Goal: Task Accomplishment & Management: Use online tool/utility

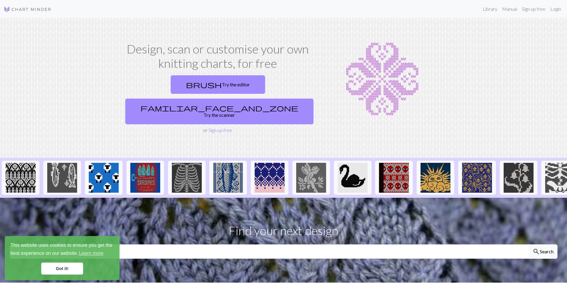
click at [216, 127] on link "Sign up free" at bounding box center [221, 130] width 24 height 6
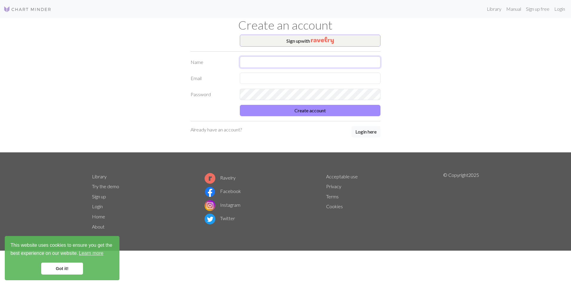
click at [255, 65] on input "text" at bounding box center [310, 61] width 141 height 11
type input "[PERSON_NAME]"
click at [235, 97] on label "Password" at bounding box center [211, 94] width 49 height 11
click at [249, 78] on input "text" at bounding box center [310, 78] width 141 height 11
click at [284, 79] on input "[EMAIL_ADDRESS][DOMAIN_NAME]" at bounding box center [310, 78] width 141 height 11
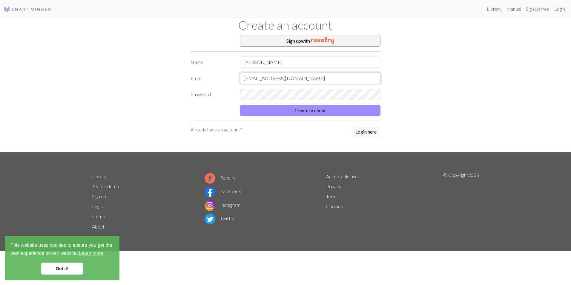
type input "[EMAIL_ADDRESS][DOMAIN_NAME]"
click at [297, 110] on button "Create account" at bounding box center [310, 110] width 141 height 11
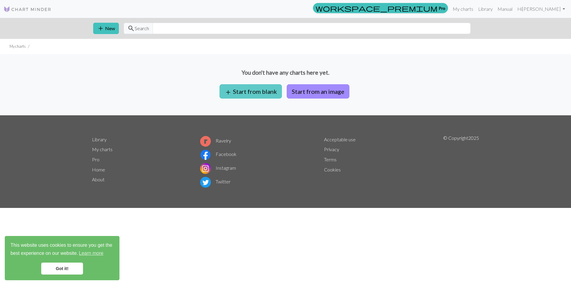
click at [272, 95] on button "add Start from blank" at bounding box center [251, 91] width 62 height 14
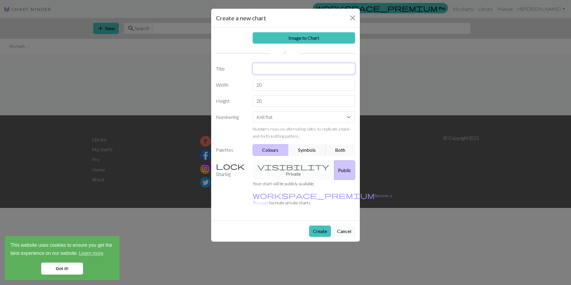
click at [266, 71] on input "text" at bounding box center [304, 68] width 103 height 11
type input "Cowboys"
click at [269, 85] on input "20" at bounding box center [304, 84] width 103 height 11
type input "2"
type input "52"
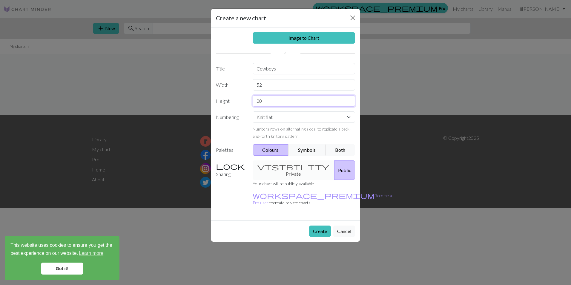
click at [265, 103] on input "20" at bounding box center [304, 100] width 103 height 11
type input "2"
type input "52"
click at [278, 166] on div "visibility Private Public" at bounding box center [304, 169] width 110 height 19
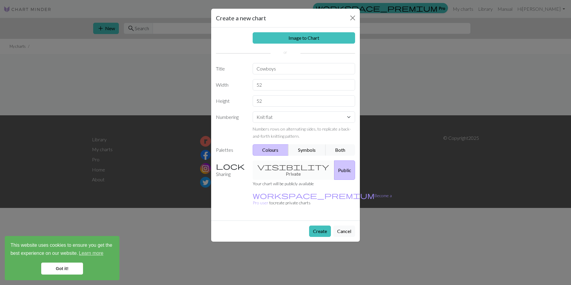
click at [285, 168] on div "visibility Private Public" at bounding box center [304, 169] width 110 height 19
drag, startPoint x: 285, startPoint y: 168, endPoint x: 274, endPoint y: 169, distance: 11.1
click at [274, 169] on div "visibility Private Public" at bounding box center [304, 169] width 110 height 19
click at [284, 122] on select "Knit flat Knit in the round Lace knitting Cross stitch" at bounding box center [304, 116] width 103 height 11
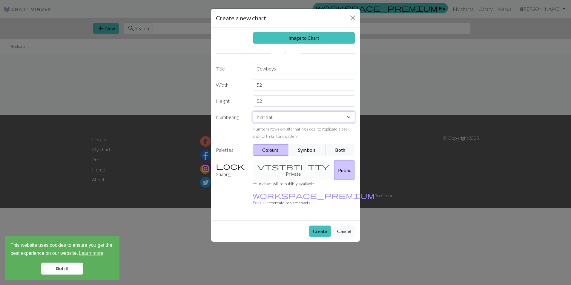
click at [253, 111] on select "Knit flat Knit in the round Lace knitting Cross stitch" at bounding box center [304, 116] width 103 height 11
click at [304, 149] on button "Symbols" at bounding box center [307, 149] width 38 height 11
click at [324, 226] on button "Create" at bounding box center [320, 231] width 22 height 11
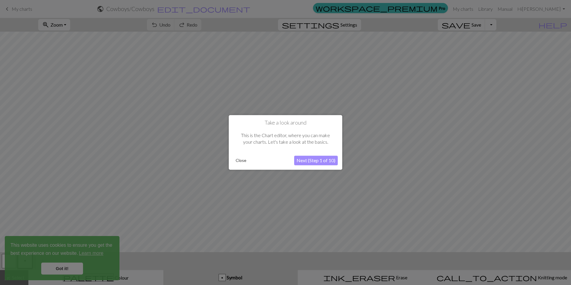
click at [310, 157] on button "Next (Step 1 of 10)" at bounding box center [316, 161] width 44 height 10
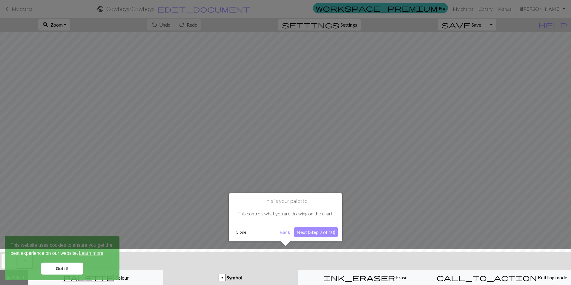
click at [315, 232] on button "Next (Step 2 of 10)" at bounding box center [316, 232] width 44 height 10
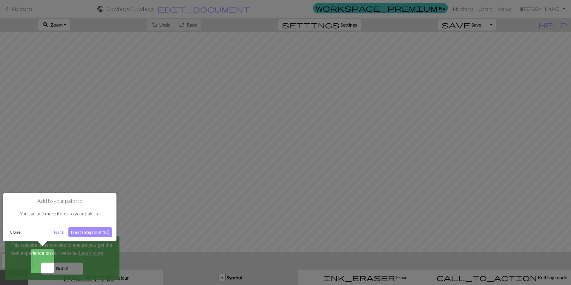
click at [85, 233] on button "Next (Step 3 of 10)" at bounding box center [90, 232] width 44 height 10
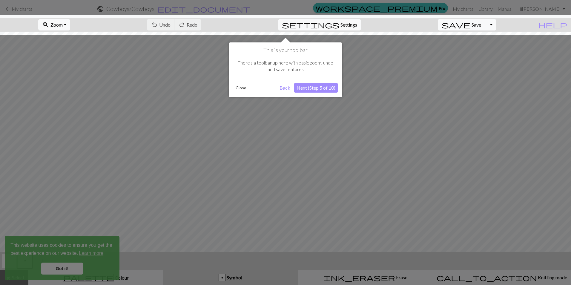
click at [320, 87] on button "Next (Step 5 of 10)" at bounding box center [316, 88] width 44 height 10
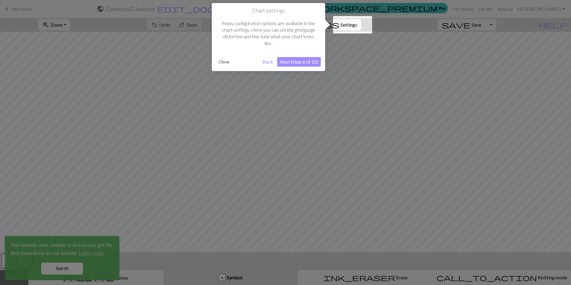
click at [304, 60] on button "Next (Step 6 of 10)" at bounding box center [299, 62] width 44 height 10
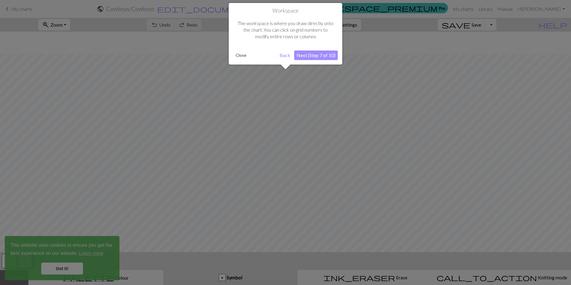
scroll to position [23, 0]
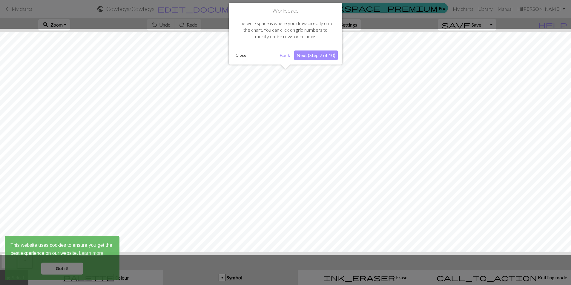
click at [304, 57] on button "Next (Step 7 of 10)" at bounding box center [316, 55] width 44 height 10
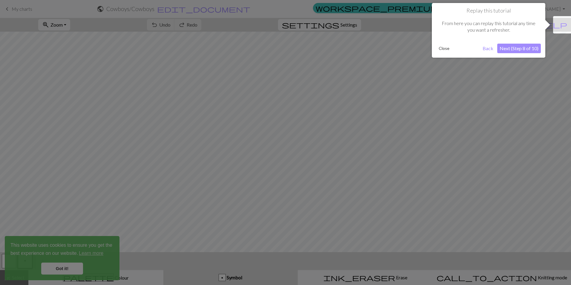
click at [512, 49] on button "Next (Step 8 of 10)" at bounding box center [519, 49] width 44 height 10
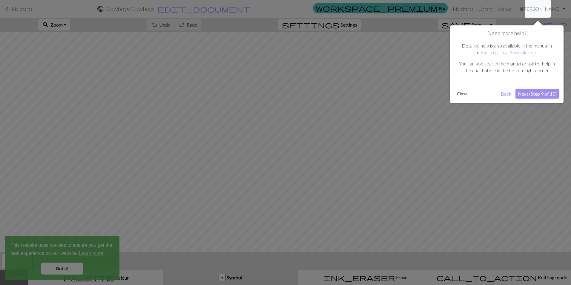
click at [542, 94] on button "Next (Step 9 of 10)" at bounding box center [538, 94] width 44 height 10
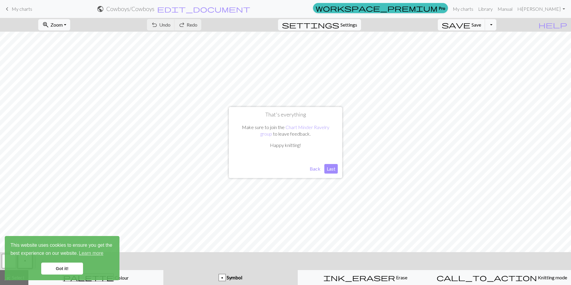
click at [333, 170] on button "Last" at bounding box center [330, 169] width 13 height 10
click at [68, 272] on link "Got it!" at bounding box center [62, 269] width 42 height 12
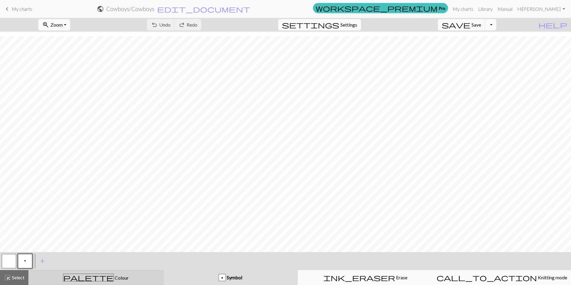
click at [115, 278] on div "palette Colour Colour" at bounding box center [95, 278] width 127 height 8
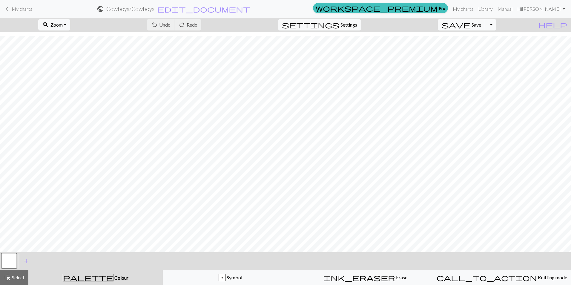
click at [12, 260] on button "button" at bounding box center [9, 261] width 14 height 14
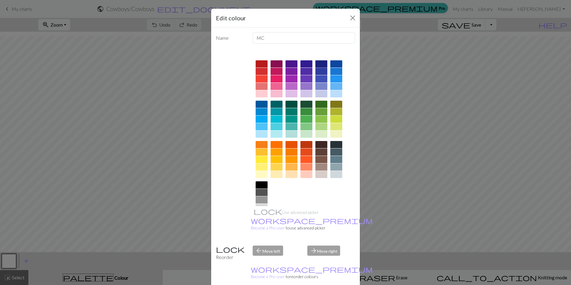
click at [321, 64] on div at bounding box center [321, 63] width 12 height 7
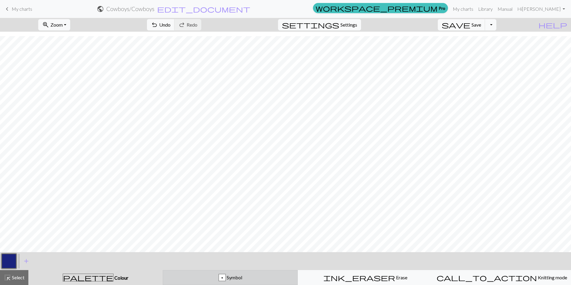
click at [242, 279] on span "Symbol" at bounding box center [234, 278] width 16 height 6
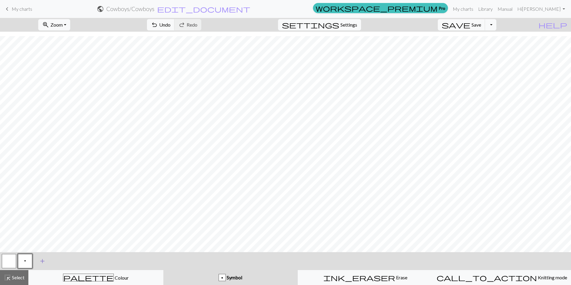
click at [41, 261] on span "add" at bounding box center [42, 261] width 7 height 8
click at [43, 260] on button "button" at bounding box center [41, 261] width 14 height 14
click at [13, 260] on button "button" at bounding box center [9, 261] width 14 height 14
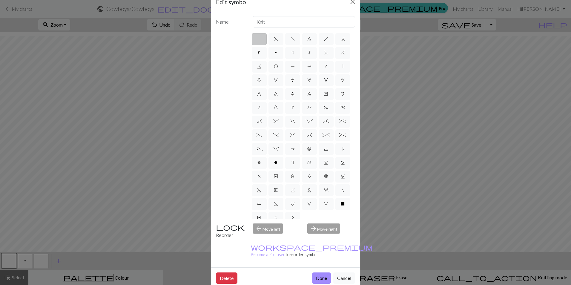
scroll to position [0, 0]
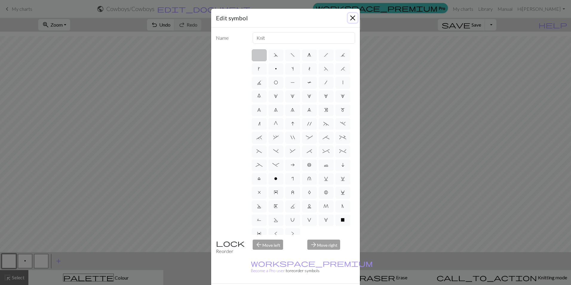
click at [350, 18] on button "Close" at bounding box center [353, 18] width 10 height 10
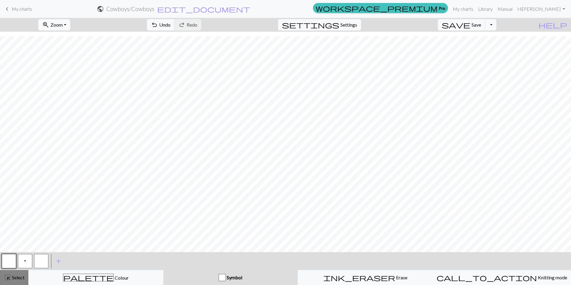
click at [19, 278] on span "Select" at bounding box center [17, 278] width 13 height 6
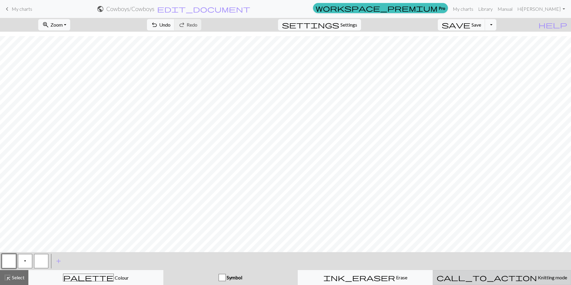
click at [537, 280] on span "Knitting mode" at bounding box center [552, 278] width 30 height 6
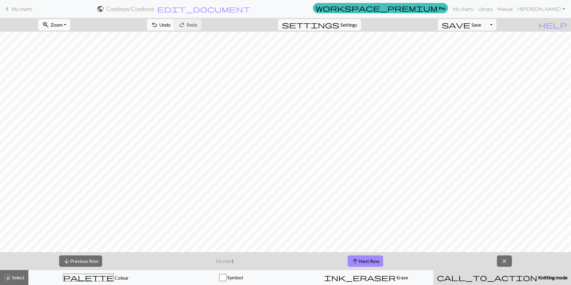
click at [70, 24] on button "zoom_in Zoom Zoom" at bounding box center [54, 24] width 32 height 11
click at [79, 69] on button "50%" at bounding box center [62, 72] width 47 height 10
click at [70, 23] on button "zoom_in Zoom Zoom" at bounding box center [54, 24] width 32 height 11
click at [505, 263] on span "close" at bounding box center [504, 261] width 7 height 8
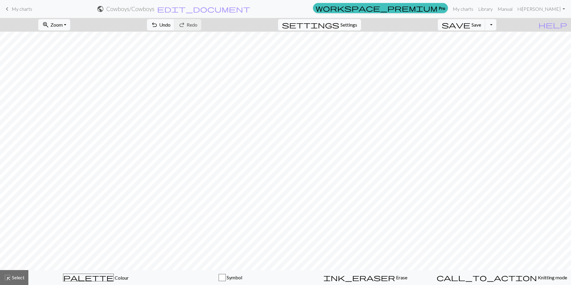
click at [357, 26] on span "Settings" at bounding box center [349, 24] width 17 height 7
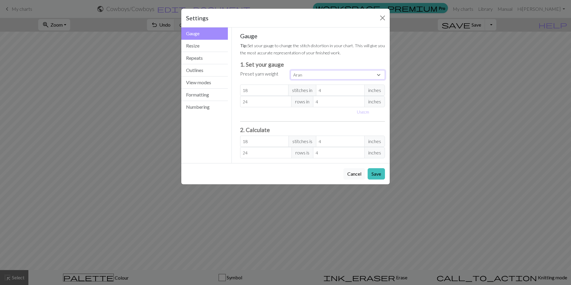
click at [357, 75] on select "Custom Square Lace Light Fingering Fingering Sport Double knit Worsted Aran Bul…" at bounding box center [338, 74] width 94 height 9
select select "fingering"
click at [291, 70] on select "Custom Square Lace Light Fingering Fingering Sport Double knit Worsted Aran Bul…" at bounding box center [338, 74] width 94 height 9
type input "28"
type input "36"
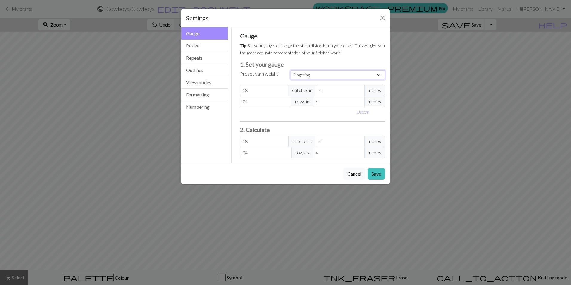
type input "28"
type input "36"
select select "custom"
type input "3"
type input "48"
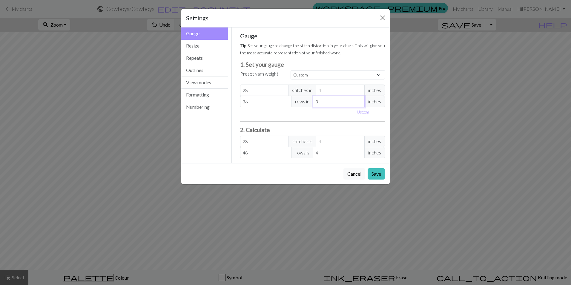
click at [360, 102] on input "3" at bounding box center [339, 101] width 52 height 11
type input "2"
type input "72"
type input "2"
click at [360, 102] on input "2" at bounding box center [339, 101] width 52 height 11
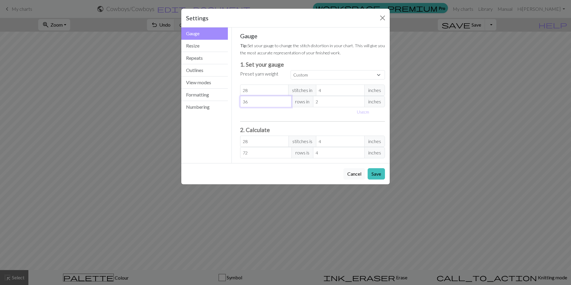
click at [261, 102] on input "36" at bounding box center [266, 101] width 52 height 11
drag, startPoint x: 258, startPoint y: 101, endPoint x: 231, endPoint y: 101, distance: 26.9
click at [231, 101] on div "Gauge Gauge Resize Repeats Outlines View modes Formatting Numbering Gauge Resiz…" at bounding box center [286, 95] width 216 height 136
type input "1"
type input "2"
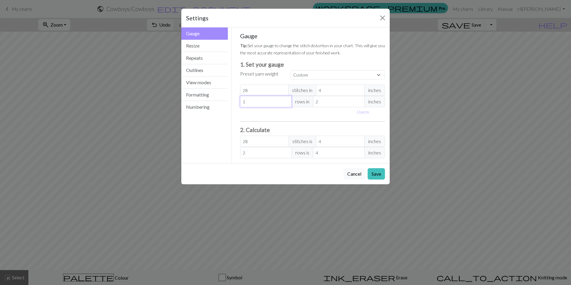
type input "1"
click at [277, 173] on div "Cancel Save" at bounding box center [285, 173] width 209 height 21
drag, startPoint x: 248, startPoint y: 90, endPoint x: 242, endPoint y: 90, distance: 6.3
click at [242, 90] on input "28" at bounding box center [264, 90] width 49 height 11
type input "3"
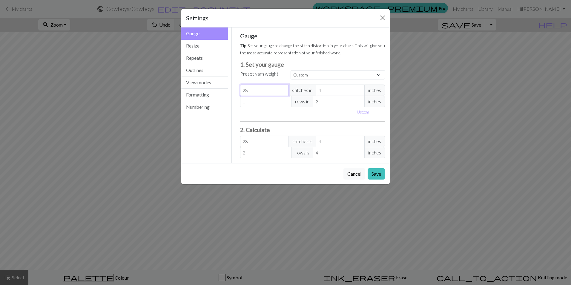
type input "3"
type input "36"
type input "3"
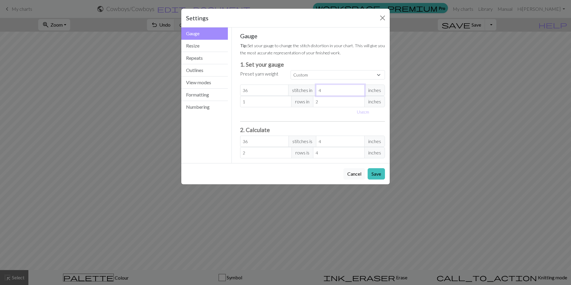
type input "48"
click at [359, 91] on input "3" at bounding box center [340, 90] width 49 height 11
type input "2"
type input "72"
type input "2"
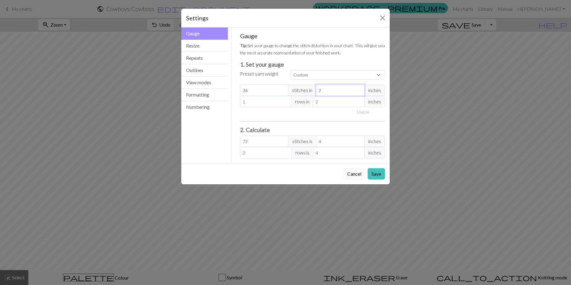
click at [359, 91] on input "2" at bounding box center [340, 90] width 49 height 11
click at [262, 118] on div "Gauge Tip: Set your gauge to change the stitch distortion in your chart. This w…" at bounding box center [312, 95] width 145 height 126
click at [323, 75] on select "Custom Square Lace Light Fingering Fingering Sport Double knit Worsted Aran Bul…" at bounding box center [338, 74] width 94 height 9
select select "superbulky"
click at [291, 70] on select "Custom Square Lace Light Fingering Fingering Sport Double knit Worsted Aran Bul…" at bounding box center [338, 74] width 94 height 9
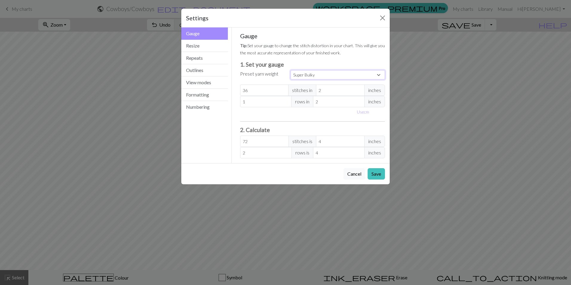
type input "8"
type input "4"
type input "15"
type input "4"
type input "8"
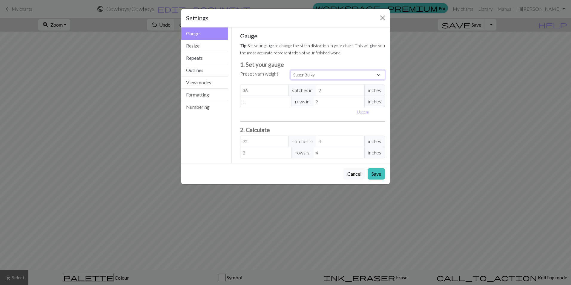
type input "15"
click at [362, 78] on select "Custom Square Lace Light Fingering Fingering Sport Double knit Worsted Aran Bul…" at bounding box center [338, 74] width 94 height 9
select select "bulky"
click at [291, 70] on select "Custom Square Lace Light Fingering Fingering Sport Double knit Worsted Aran Bul…" at bounding box center [338, 74] width 94 height 9
type input "14"
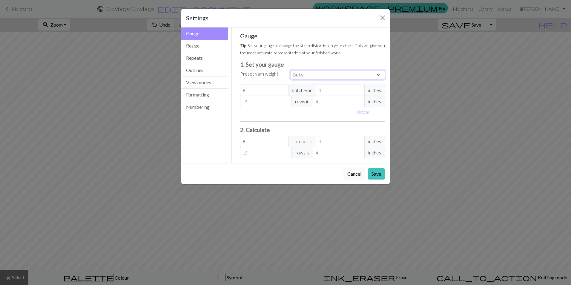
type input "19"
type input "14"
type input "19"
click at [194, 43] on button "Resize" at bounding box center [204, 46] width 47 height 12
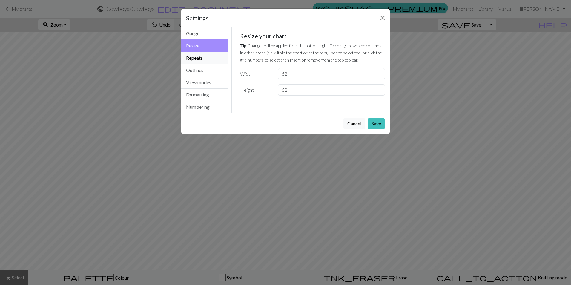
click at [199, 56] on button "Repeats" at bounding box center [204, 58] width 47 height 12
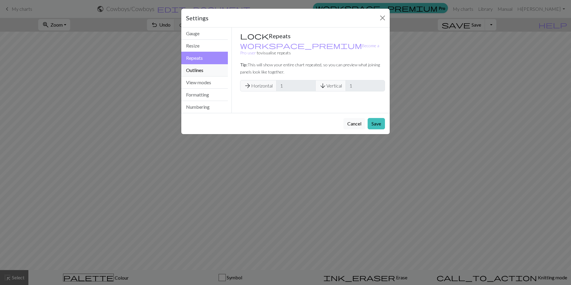
click at [203, 69] on button "Outlines" at bounding box center [204, 70] width 47 height 12
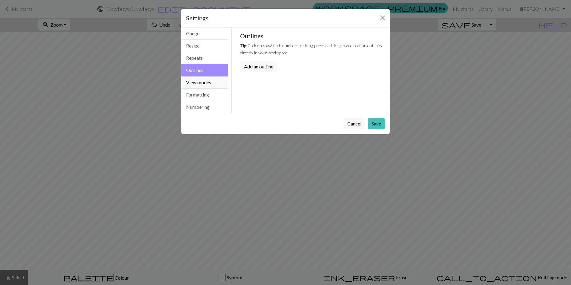
click at [203, 79] on button "View modes" at bounding box center [204, 82] width 47 height 12
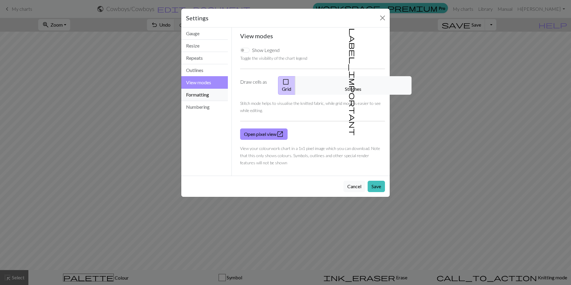
click at [206, 92] on button "Formatting" at bounding box center [204, 95] width 47 height 12
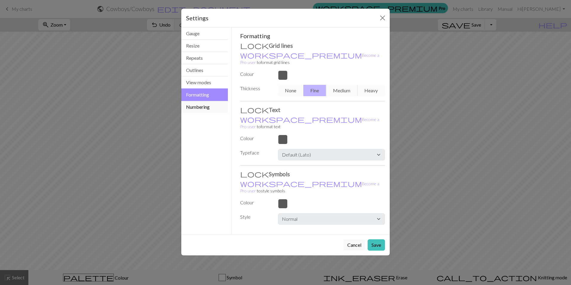
click at [211, 108] on button "Numbering" at bounding box center [204, 107] width 47 height 12
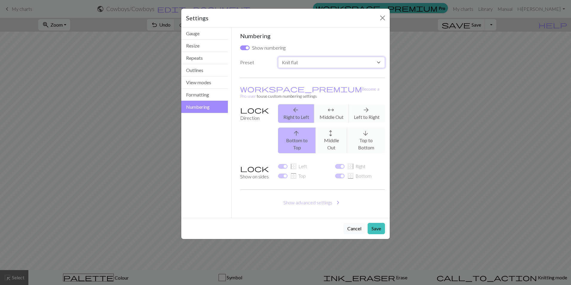
click at [309, 65] on select "Custom Knit flat Knit in the round Lace knitting Cross stitch" at bounding box center [331, 62] width 107 height 11
click at [193, 45] on button "Resize" at bounding box center [204, 46] width 47 height 12
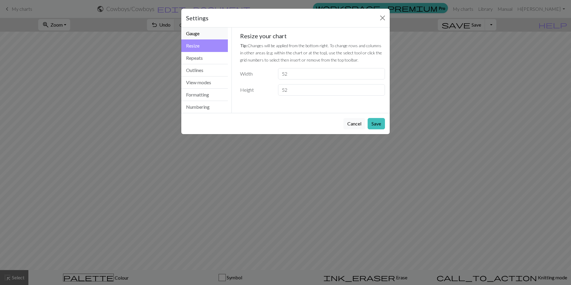
click at [203, 34] on button "Gauge" at bounding box center [204, 33] width 47 height 12
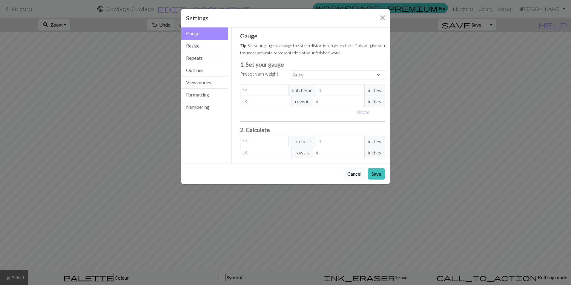
click at [358, 169] on button "Cancel" at bounding box center [355, 173] width 22 height 11
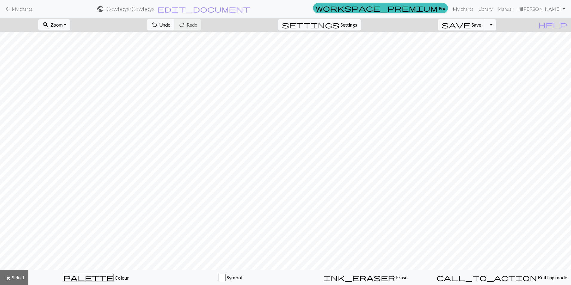
click at [349, 26] on span "Settings" at bounding box center [349, 24] width 17 height 7
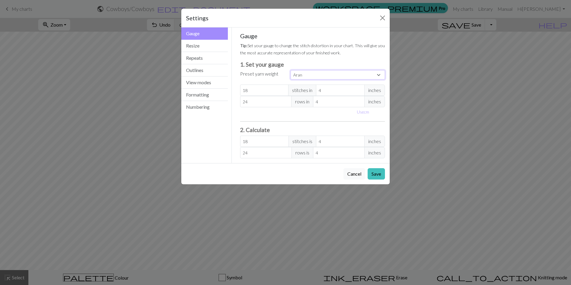
click at [338, 75] on select "Custom Square Lace Light Fingering Fingering Sport Double knit Worsted Aran Bul…" at bounding box center [338, 74] width 94 height 9
select select "superbulky"
click at [291, 70] on select "Custom Square Lace Light Fingering Fingering Sport Double knit Worsted Aran Bul…" at bounding box center [338, 74] width 94 height 9
type input "8"
type input "15"
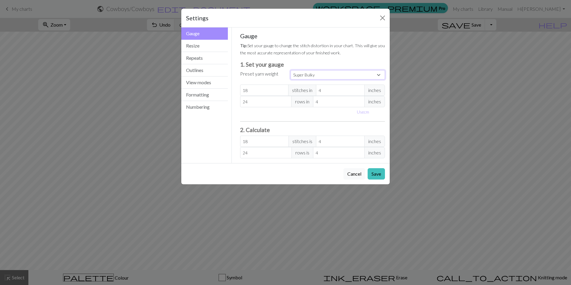
type input "8"
type input "15"
click at [376, 175] on button "Save" at bounding box center [376, 173] width 17 height 11
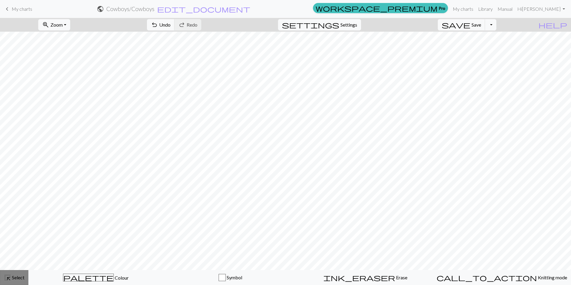
click at [11, 278] on span "highlight_alt" at bounding box center [7, 277] width 7 height 8
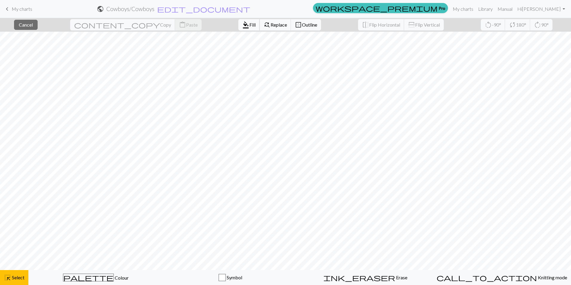
drag, startPoint x: 25, startPoint y: 271, endPoint x: 208, endPoint y: 24, distance: 307.3
click at [249, 24] on span "Fill" at bounding box center [252, 25] width 6 height 6
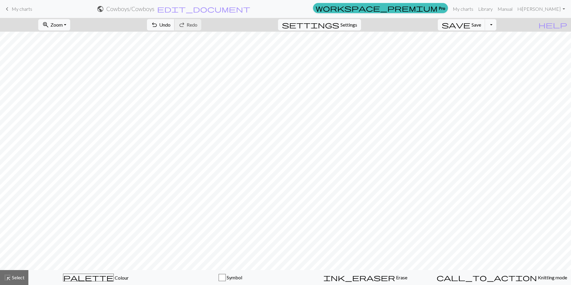
click at [175, 24] on button "undo Undo Undo" at bounding box center [161, 24] width 28 height 11
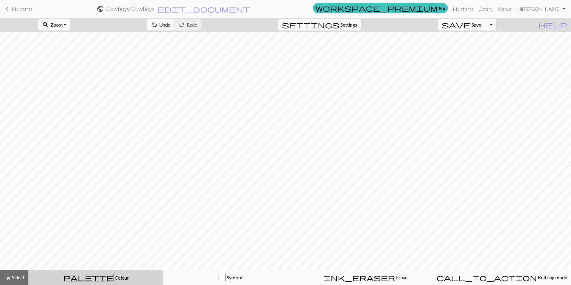
click at [98, 283] on button "palette Colour Colour" at bounding box center [95, 277] width 135 height 15
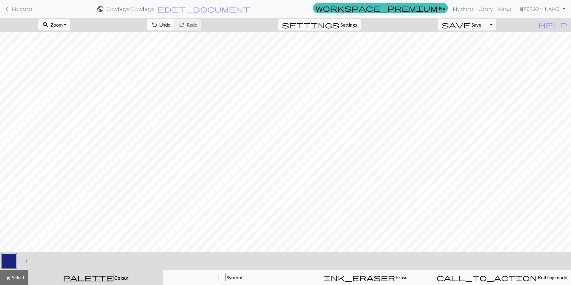
click at [25, 261] on span "add" at bounding box center [26, 261] width 7 height 8
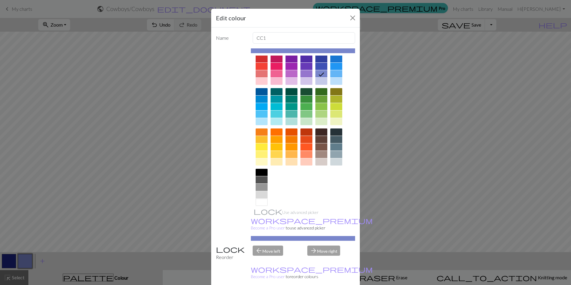
scroll to position [19, 0]
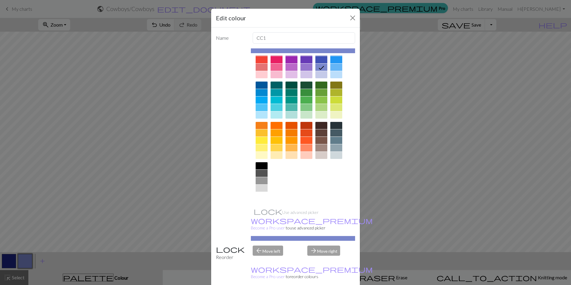
click at [260, 198] on div at bounding box center [262, 195] width 12 height 7
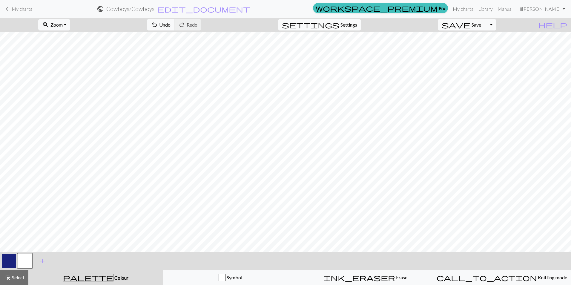
click at [339, 22] on span "settings" at bounding box center [310, 25] width 57 height 8
select select "superbulky"
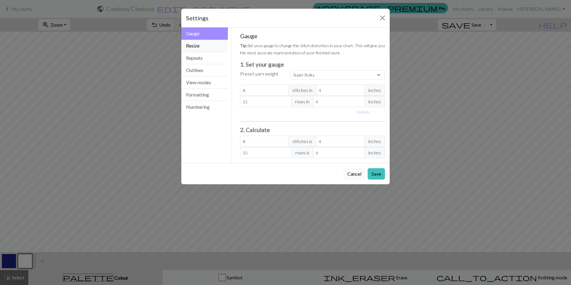
click at [209, 48] on button "Resize" at bounding box center [204, 46] width 47 height 12
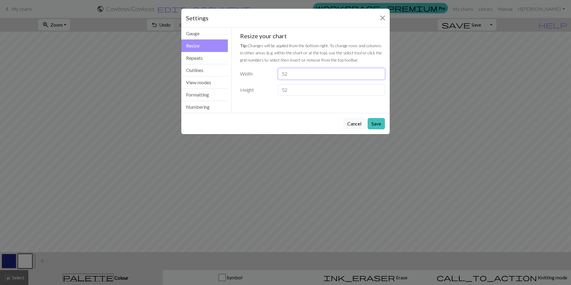
click at [295, 73] on input "52" at bounding box center [331, 73] width 107 height 11
drag, startPoint x: 295, startPoint y: 73, endPoint x: 267, endPoint y: 71, distance: 28.8
click at [267, 71] on div "Width 52" at bounding box center [313, 73] width 152 height 11
type input "36"
drag, startPoint x: 298, startPoint y: 90, endPoint x: 263, endPoint y: 88, distance: 35.9
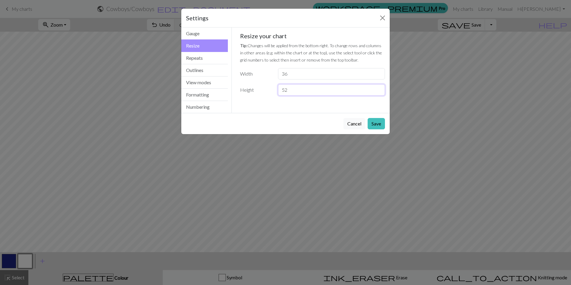
click at [263, 88] on div "Height 52" at bounding box center [313, 89] width 152 height 11
type input "36"
click at [376, 122] on button "Save" at bounding box center [376, 123] width 17 height 11
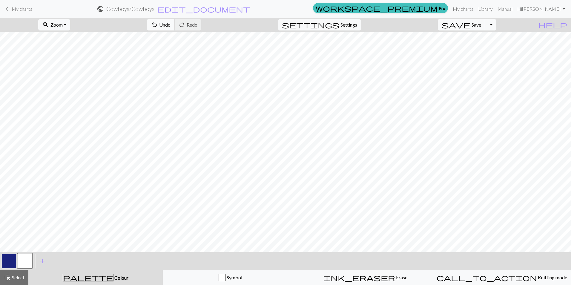
click at [171, 25] on span "Undo" at bounding box center [164, 25] width 11 height 6
click at [158, 23] on span "undo" at bounding box center [154, 25] width 7 height 8
click at [356, 281] on div "ink_eraser Erase Erase" at bounding box center [365, 277] width 127 height 7
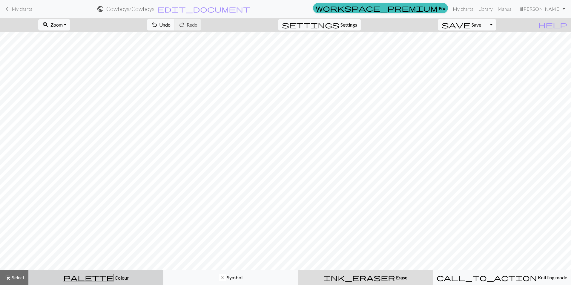
click at [73, 277] on div "palette Colour Colour" at bounding box center [95, 278] width 127 height 8
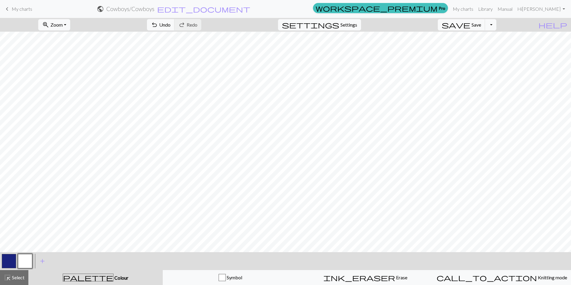
click at [7, 263] on button "button" at bounding box center [9, 261] width 14 height 14
click at [23, 261] on button "button" at bounding box center [25, 261] width 14 height 14
click at [171, 26] on span "Undo" at bounding box center [164, 25] width 11 height 6
click at [158, 27] on span "undo" at bounding box center [154, 25] width 7 height 8
click at [9, 262] on button "button" at bounding box center [9, 261] width 14 height 14
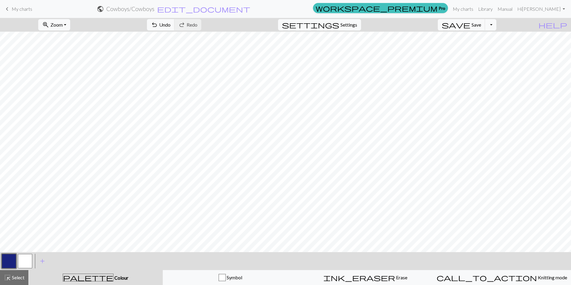
click at [27, 256] on button "button" at bounding box center [25, 261] width 14 height 14
